Goal: Navigation & Orientation: Go to known website

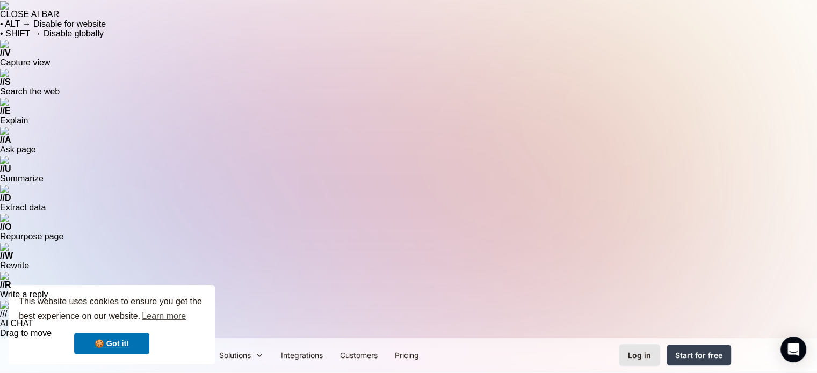
click at [636, 350] on div "Log in" at bounding box center [639, 355] width 23 height 11
